Goal: Task Accomplishment & Management: Use online tool/utility

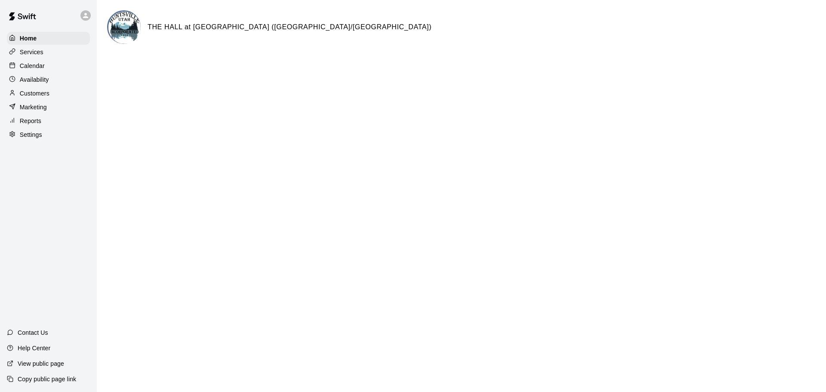
click at [33, 125] on p "Reports" at bounding box center [30, 121] width 21 height 9
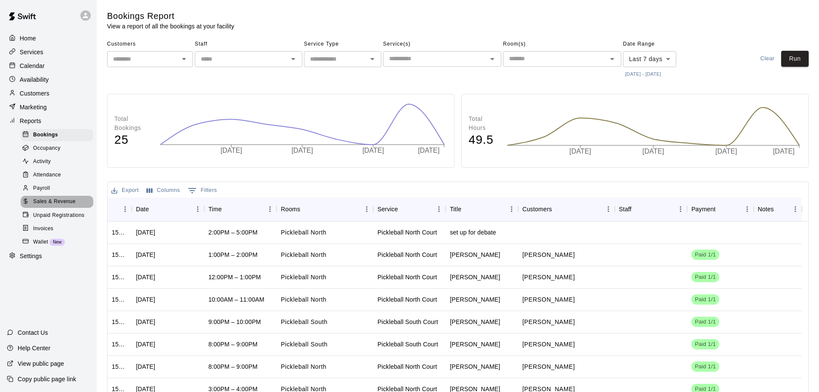
click at [44, 205] on span "Sales & Revenue" at bounding box center [54, 201] width 43 height 9
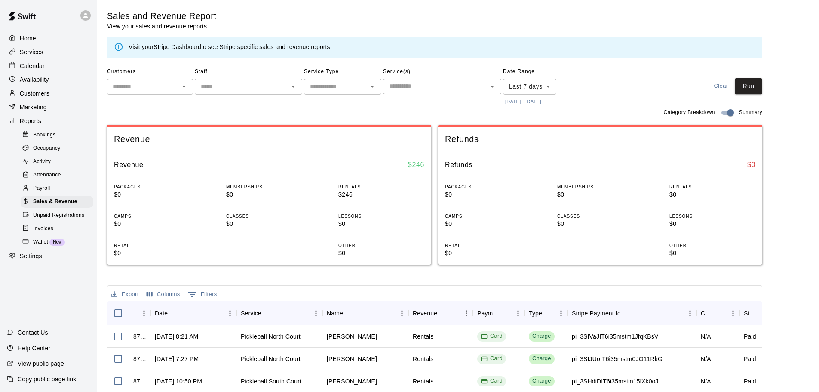
click at [526, 101] on button "[DATE] - [DATE]" at bounding box center [523, 102] width 40 height 12
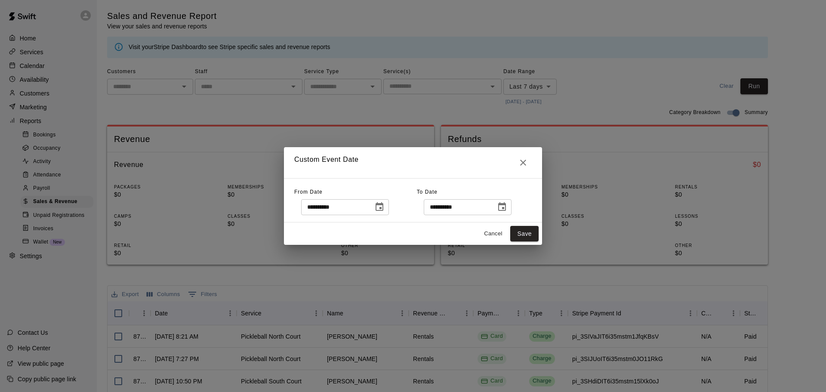
click at [384, 207] on icon "Choose date, selected date is Oct 8, 2025" at bounding box center [379, 207] width 10 height 10
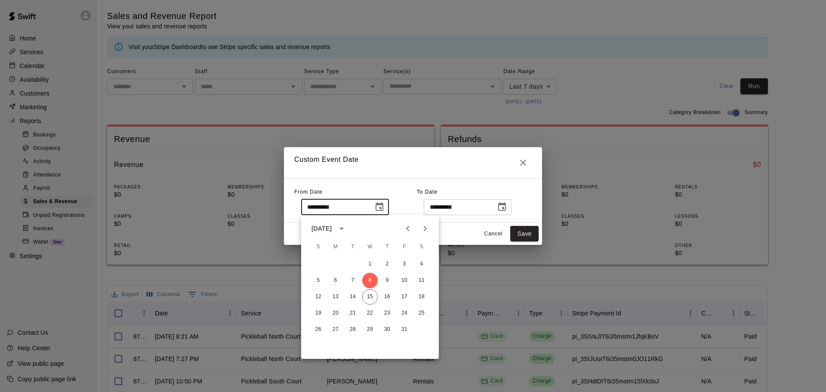
click at [407, 228] on icon "Previous month" at bounding box center [407, 228] width 10 height 10
click at [373, 329] on button "30" at bounding box center [369, 329] width 15 height 15
type input "**********"
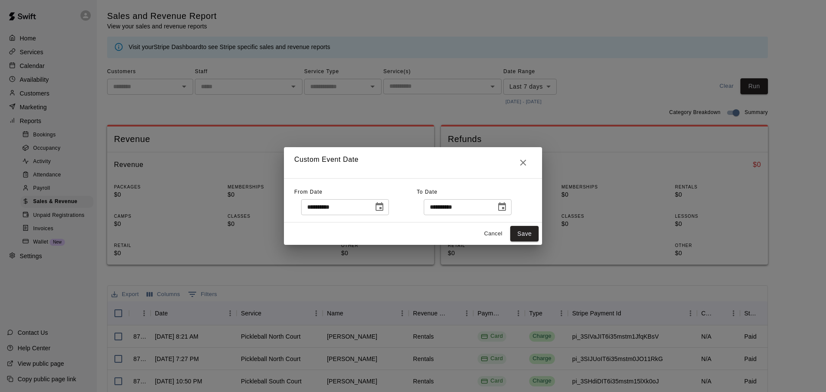
click at [507, 209] on icon "Choose date, selected date is Oct 15, 2025" at bounding box center [502, 207] width 10 height 10
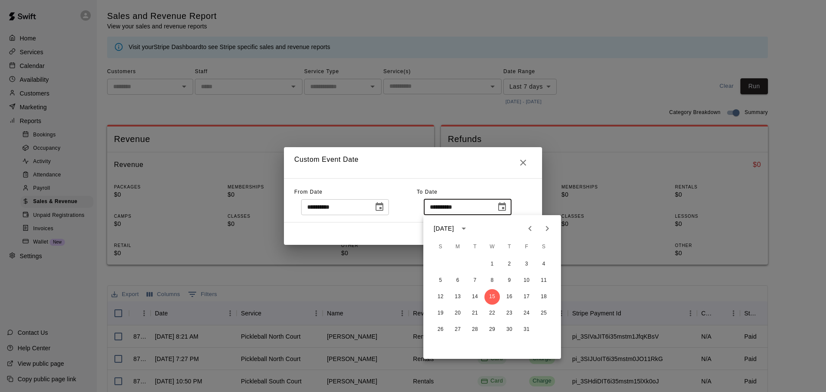
click at [528, 227] on icon "Previous month" at bounding box center [530, 228] width 10 height 10
click at [443, 343] on button "31" at bounding box center [440, 345] width 15 height 15
type input "**********"
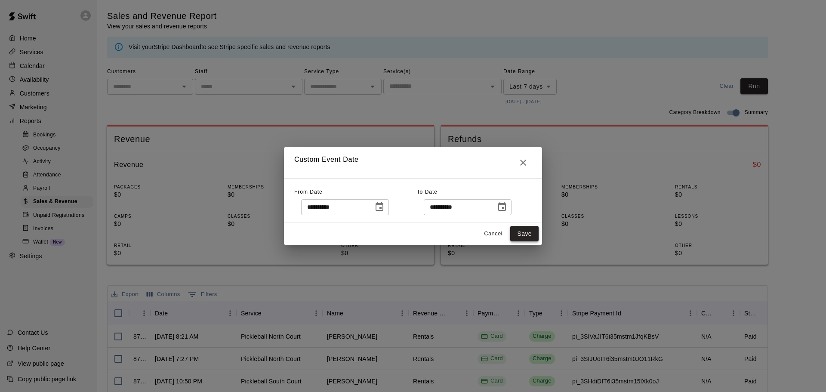
click at [521, 236] on button "Save" at bounding box center [524, 234] width 28 height 16
type input "******"
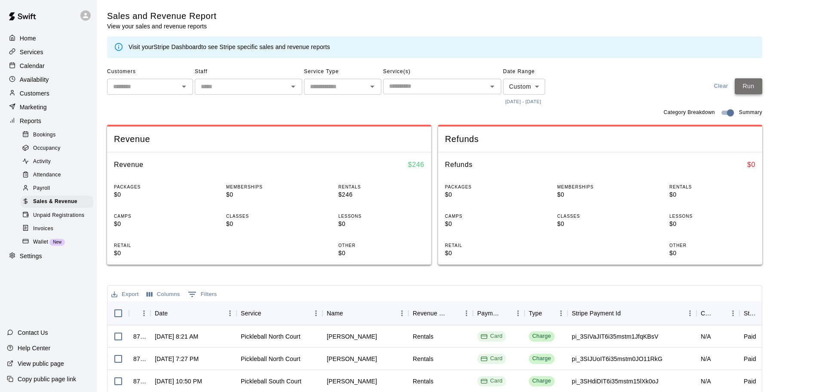
click at [758, 84] on button "Run" at bounding box center [749, 86] width 28 height 16
click at [134, 297] on button "Export" at bounding box center [125, 294] width 32 height 13
click at [135, 313] on li "Download as CSV" at bounding box center [142, 311] width 66 height 14
